Goal: Transaction & Acquisition: Purchase product/service

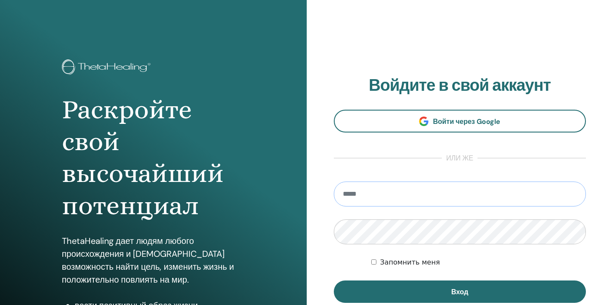
type input "**********"
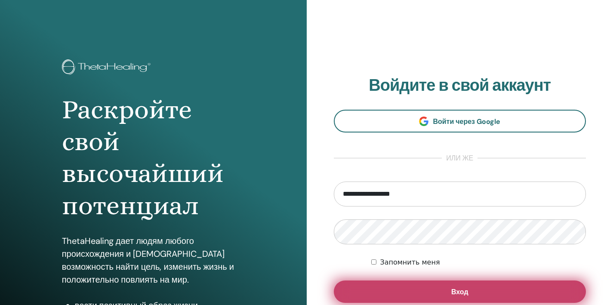
click at [427, 293] on button "Вход" at bounding box center [460, 292] width 253 height 22
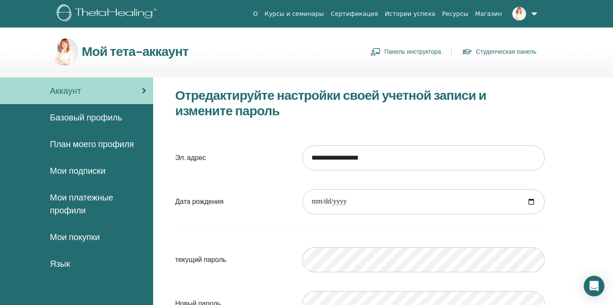
click at [407, 51] on link "Панель инструктора" at bounding box center [406, 52] width 71 height 14
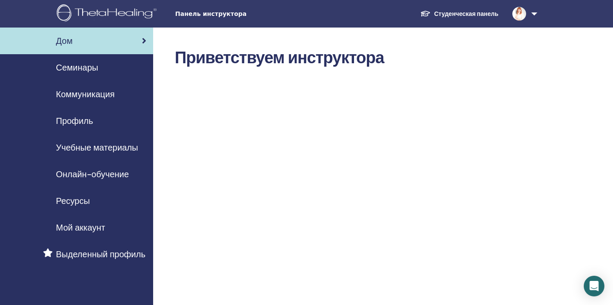
click at [86, 71] on span "Семинары" at bounding box center [77, 67] width 42 height 13
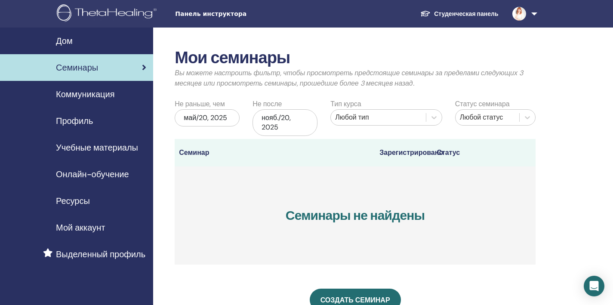
click at [86, 92] on span "Коммуникация" at bounding box center [85, 94] width 59 height 13
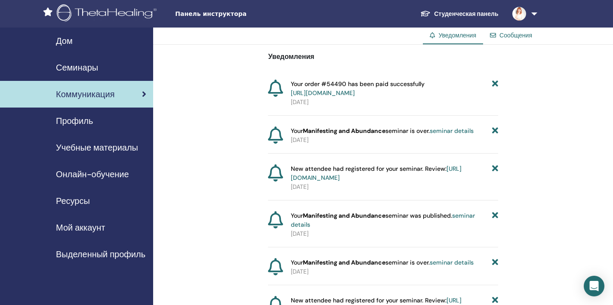
click at [80, 122] on span "Профиль" at bounding box center [74, 120] width 37 height 13
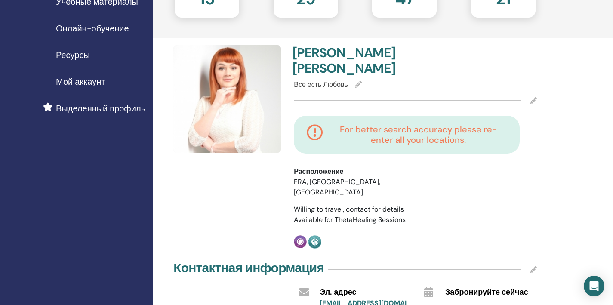
scroll to position [83, 0]
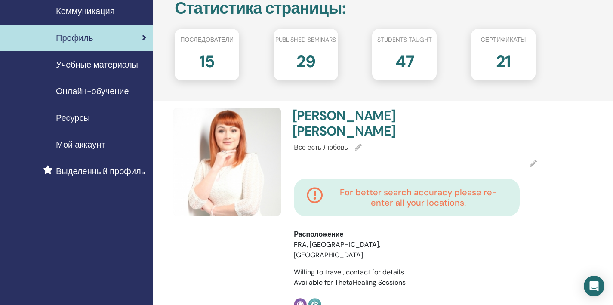
click at [102, 67] on span "Учебные материалы" at bounding box center [97, 64] width 82 height 13
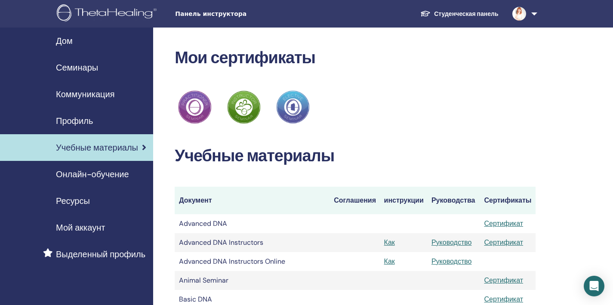
click at [86, 182] on link "Онлайн-обучение" at bounding box center [76, 174] width 153 height 27
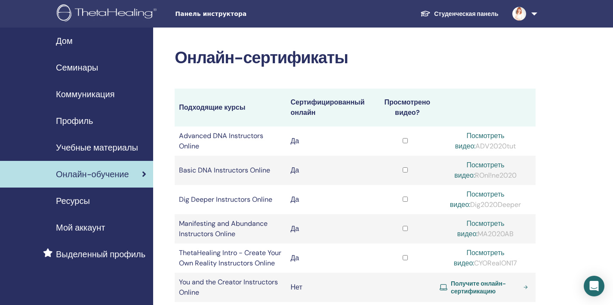
scroll to position [9, 0]
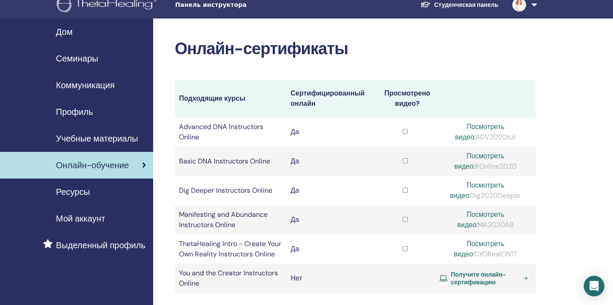
click at [472, 271] on span "Получите онлайн-сертификацию" at bounding box center [485, 278] width 69 height 15
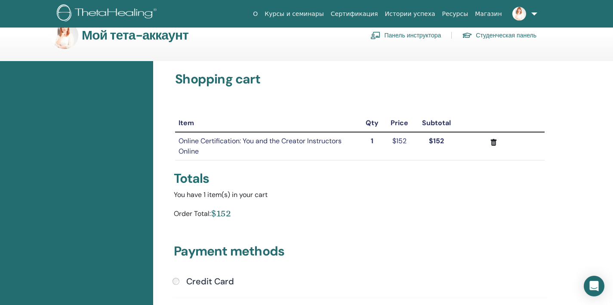
scroll to position [153, 0]
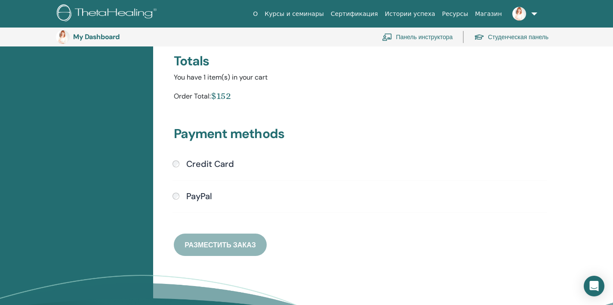
click at [179, 197] on div "PayPal" at bounding box center [360, 196] width 375 height 11
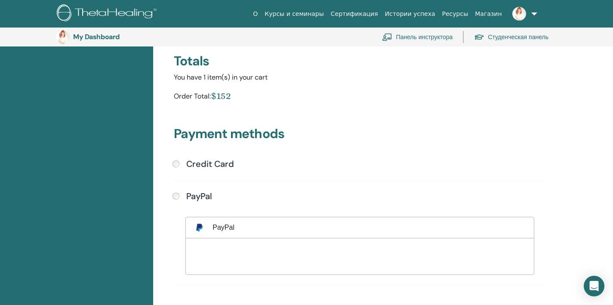
scroll to position [302, 0]
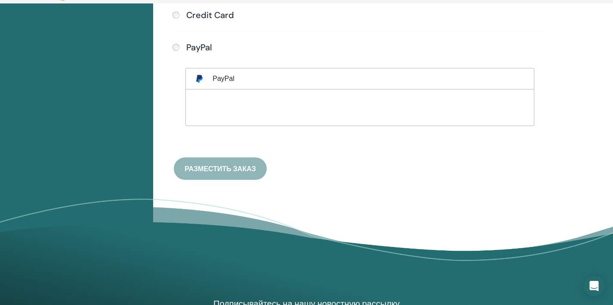
click at [324, 106] on div at bounding box center [360, 106] width 331 height 16
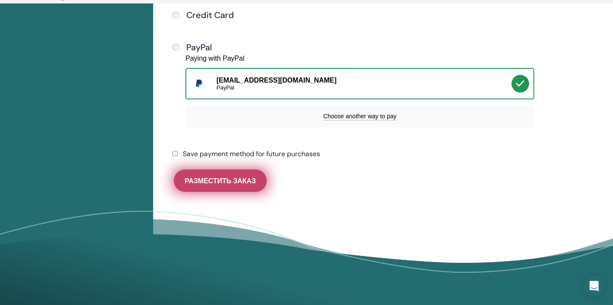
click at [247, 182] on span "Разместить заказ" at bounding box center [220, 180] width 71 height 9
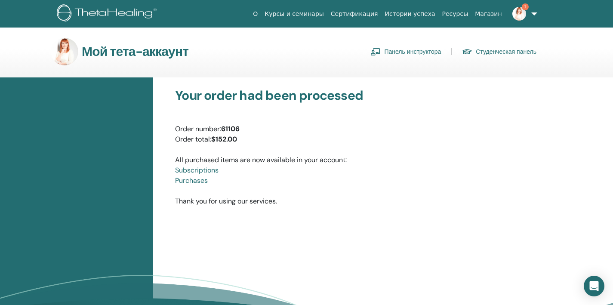
click at [413, 52] on link "Панель инструктора" at bounding box center [406, 52] width 71 height 14
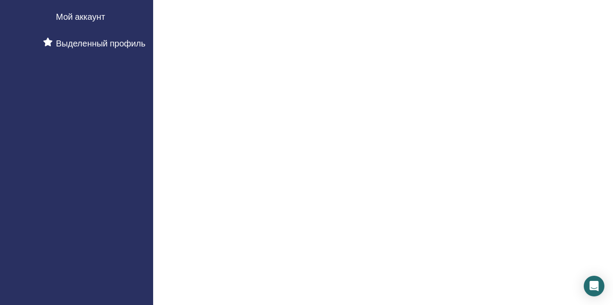
scroll to position [35, 0]
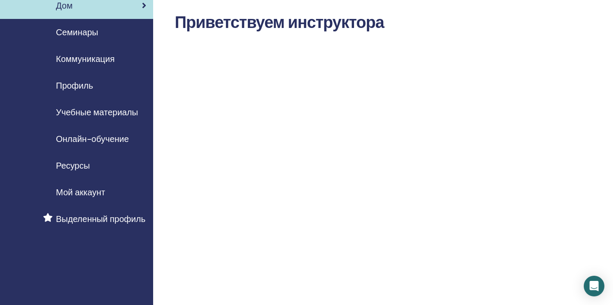
click at [91, 35] on span "Семинары" at bounding box center [77, 32] width 42 height 13
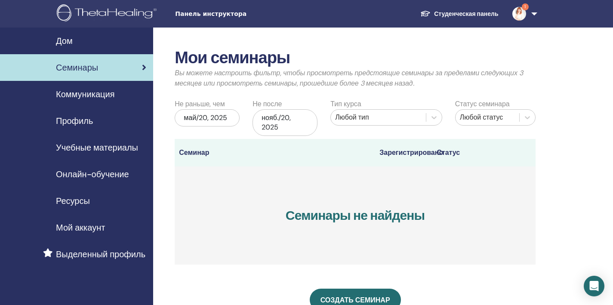
scroll to position [147, 0]
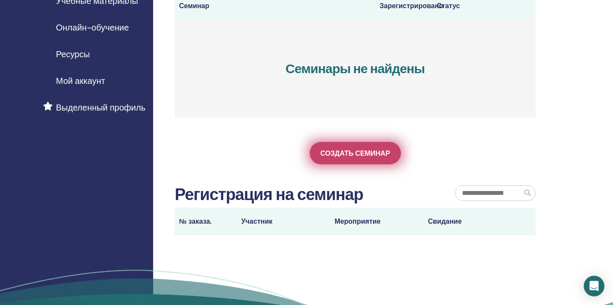
click at [355, 150] on span "Создать семинар" at bounding box center [356, 153] width 70 height 9
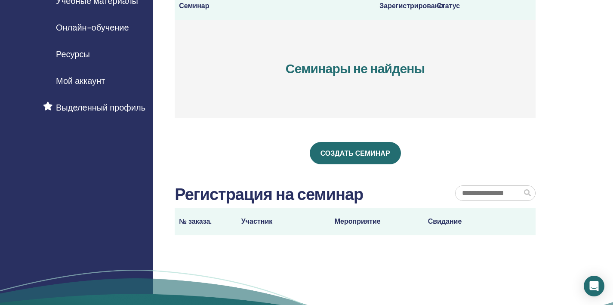
scroll to position [0, 0]
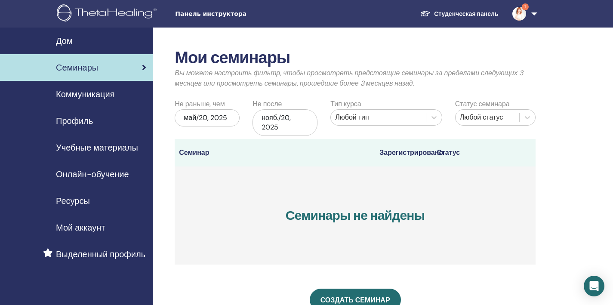
click at [75, 205] on span "Ресурсы" at bounding box center [73, 201] width 34 height 13
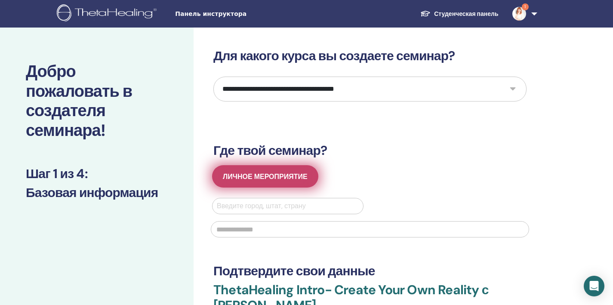
click at [307, 176] on span "Личное мероприятие" at bounding box center [265, 176] width 85 height 9
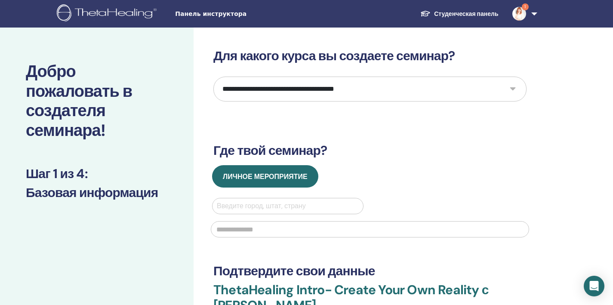
select select "****"
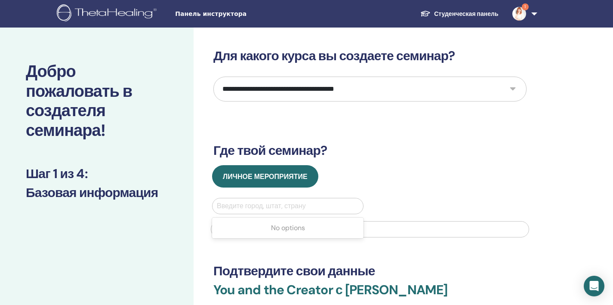
click at [289, 207] on div "Введите город, штат, страну" at bounding box center [288, 206] width 142 height 10
click at [287, 223] on div "No options" at bounding box center [287, 227] width 151 height 17
click at [286, 225] on div "No options" at bounding box center [287, 227] width 151 height 17
click at [287, 232] on div "No options" at bounding box center [287, 227] width 151 height 17
click at [423, 222] on input "text" at bounding box center [370, 229] width 318 height 16
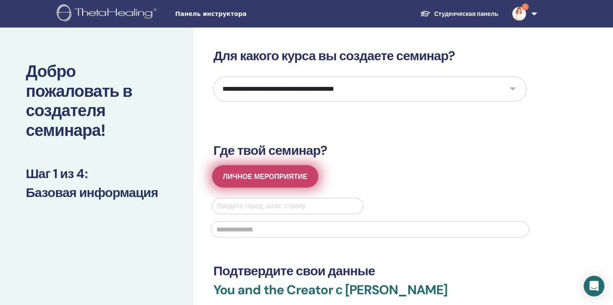
click at [295, 174] on span "Личное мероприятие" at bounding box center [265, 176] width 85 height 9
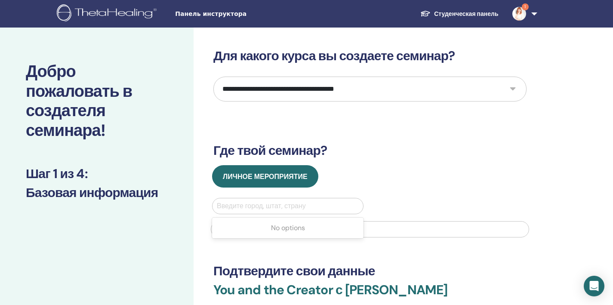
click at [271, 205] on div "Введите город, штат, страну" at bounding box center [288, 206] width 142 height 10
click at [322, 229] on div "No options" at bounding box center [287, 227] width 151 height 17
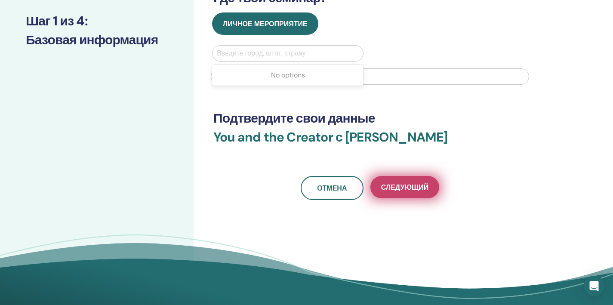
click at [416, 187] on span "Следующий" at bounding box center [404, 187] width 47 height 9
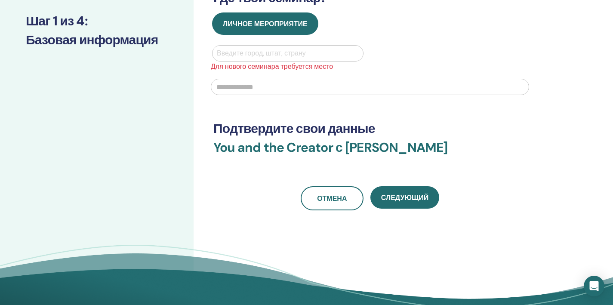
click at [324, 56] on div at bounding box center [288, 53] width 142 height 12
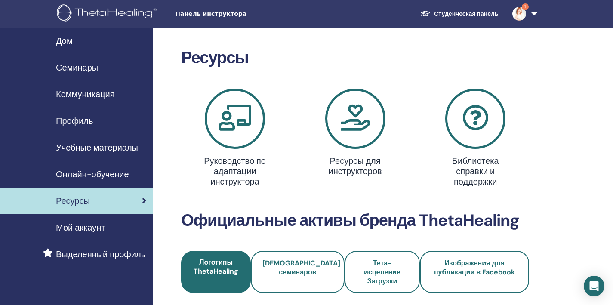
click at [84, 177] on span "Онлайн-обучение" at bounding box center [92, 174] width 73 height 13
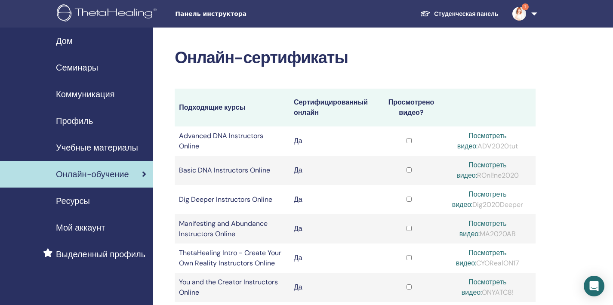
click at [526, 14] on img at bounding box center [520, 14] width 14 height 14
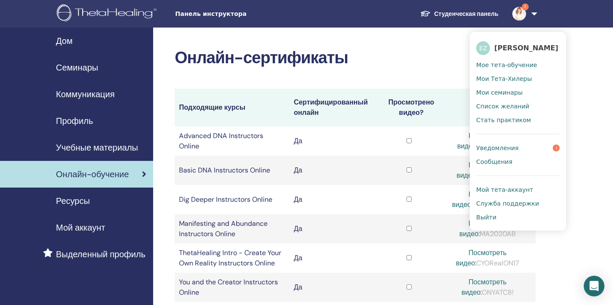
click at [505, 148] on span "Уведомления" at bounding box center [497, 148] width 42 height 8
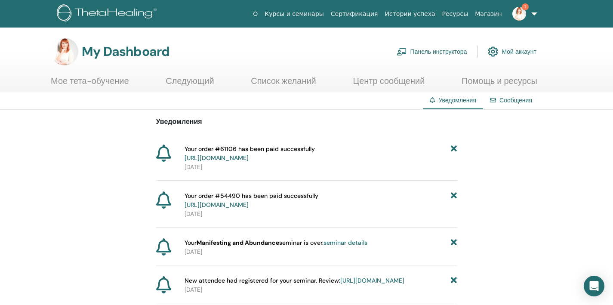
click at [522, 99] on link "Сообщения" at bounding box center [516, 100] width 33 height 8
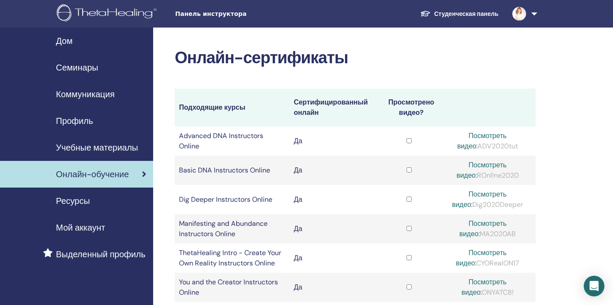
click at [535, 14] on link at bounding box center [523, 14] width 35 height 28
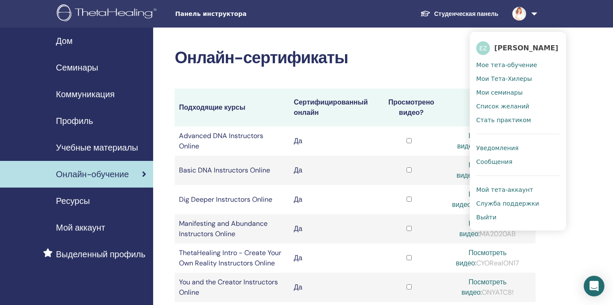
click at [516, 204] on span "Служба поддержки" at bounding box center [507, 204] width 63 height 8
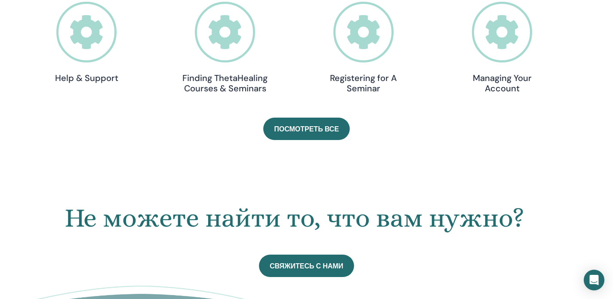
scroll to position [509, 0]
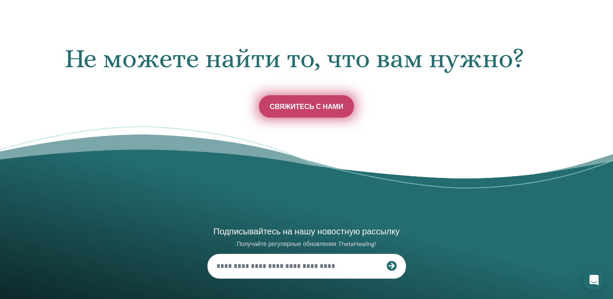
click at [332, 104] on span "Свяжитесь с нами" at bounding box center [307, 106] width 74 height 9
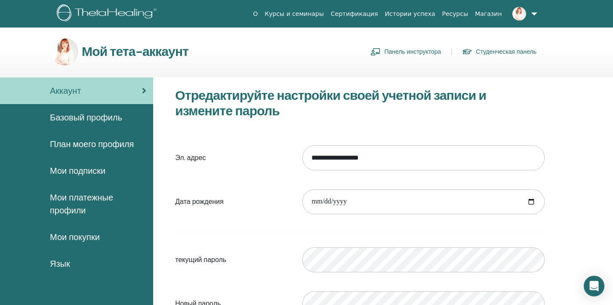
click at [416, 56] on link "Панель инструктора" at bounding box center [406, 52] width 71 height 14
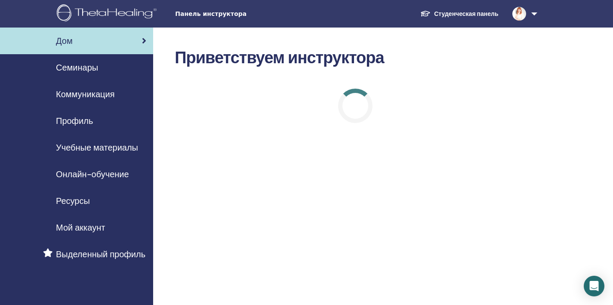
click at [73, 170] on span "Онлайн-обучение" at bounding box center [92, 174] width 73 height 13
click at [73, 173] on span "Онлайн-обучение" at bounding box center [92, 174] width 73 height 13
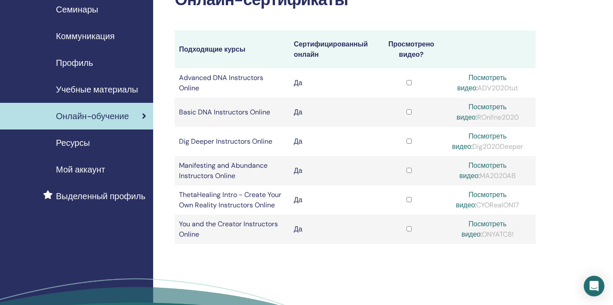
scroll to position [136, 0]
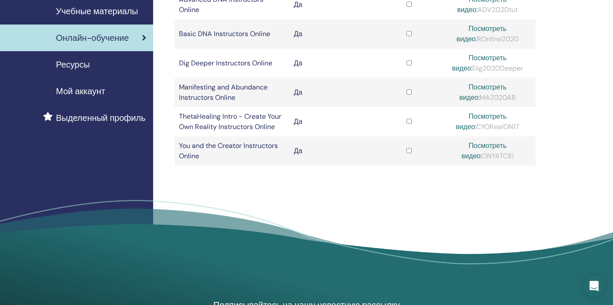
click at [488, 145] on link "Посмотреть видео:" at bounding box center [484, 150] width 45 height 19
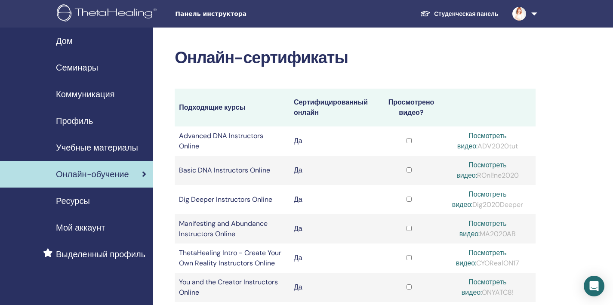
click at [532, 18] on link at bounding box center [523, 14] width 35 height 28
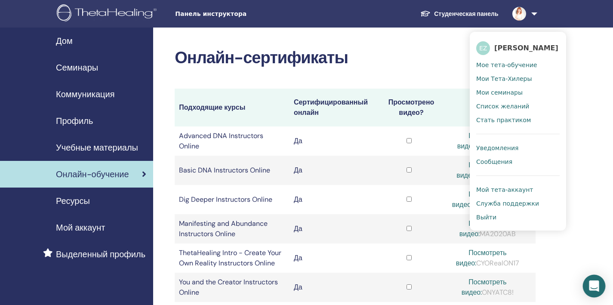
click at [597, 289] on icon "Open Intercom Messenger" at bounding box center [594, 286] width 10 height 11
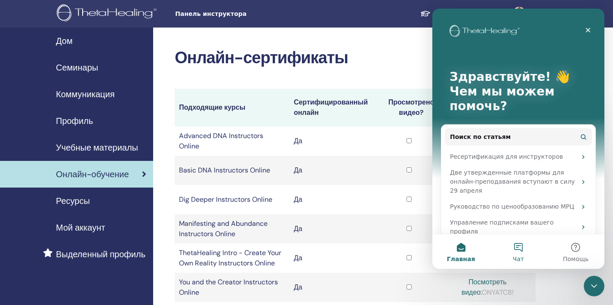
click at [517, 249] on button "Чат" at bounding box center [518, 252] width 57 height 34
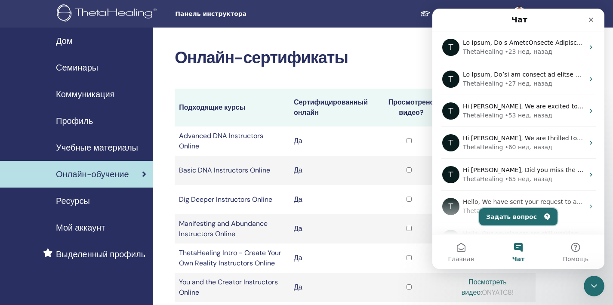
click at [501, 215] on button "Задать вопрос" at bounding box center [518, 216] width 78 height 17
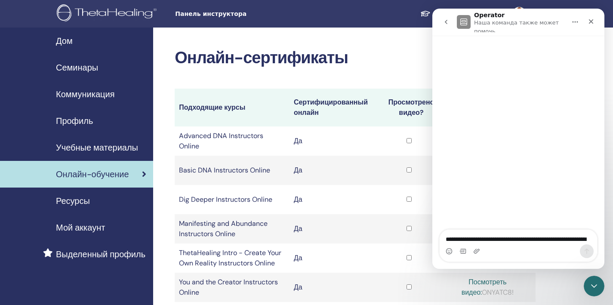
scroll to position [7, 0]
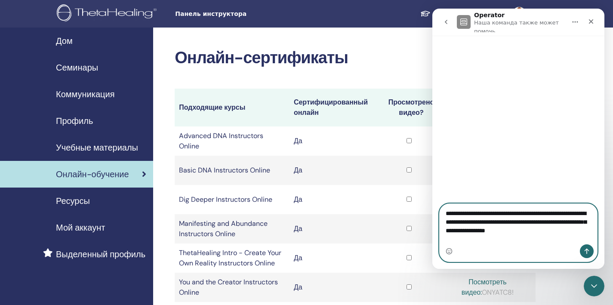
type textarea "**********"
click at [587, 247] on button "Отправить сообщение…" at bounding box center [587, 251] width 14 height 14
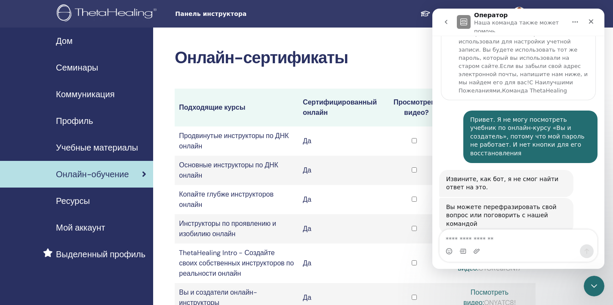
scroll to position [84, 0]
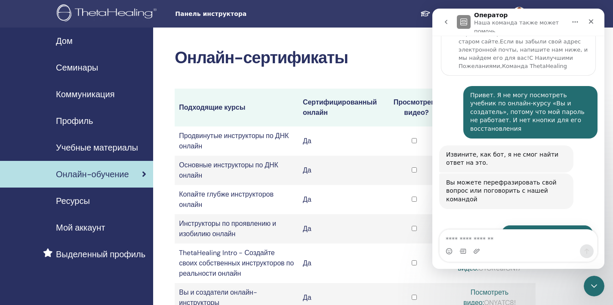
click at [538, 225] on button "Поговори с человеком �" at bounding box center [547, 233] width 92 height 17
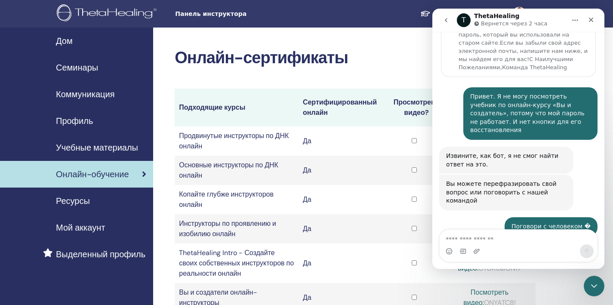
scroll to position [142, 0]
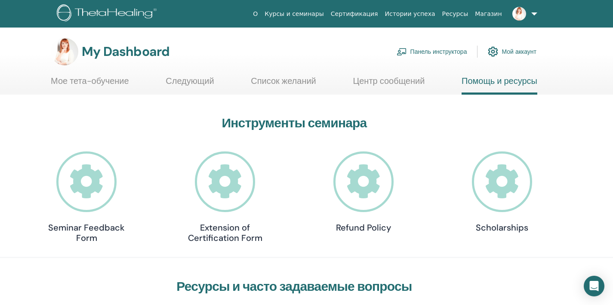
click at [535, 12] on link at bounding box center [523, 14] width 35 height 28
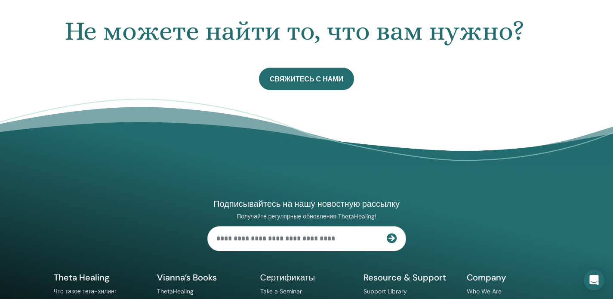
scroll to position [618, 0]
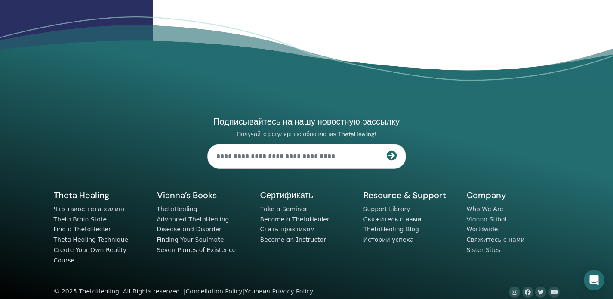
scroll to position [577, 0]
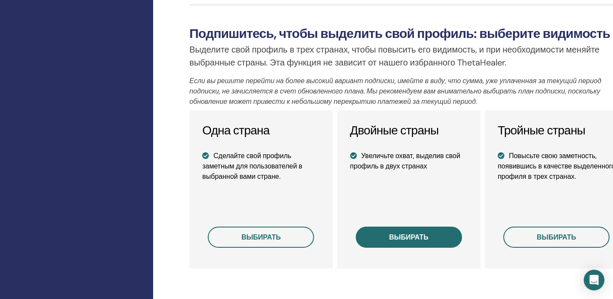
click at [381, 240] on button "выбирать" at bounding box center [409, 236] width 106 height 21
